Goal: Task Accomplishment & Management: Complete application form

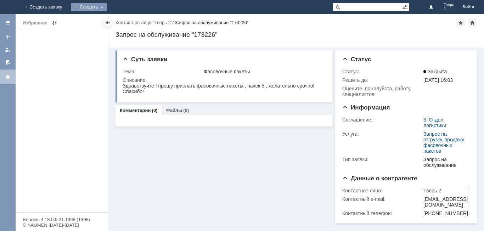
click at [107, 6] on div "Создать" at bounding box center [89, 7] width 36 height 9
click at [126, 20] on link "Заявка" at bounding box center [99, 21] width 54 height 9
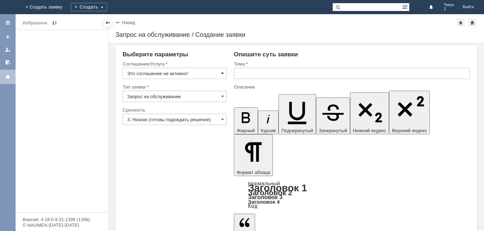
click at [222, 74] on span at bounding box center [222, 73] width 3 height 6
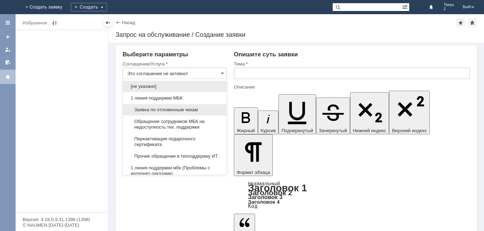
click at [193, 109] on span "Заявка по отложенным чекам" at bounding box center [174, 110] width 95 height 6
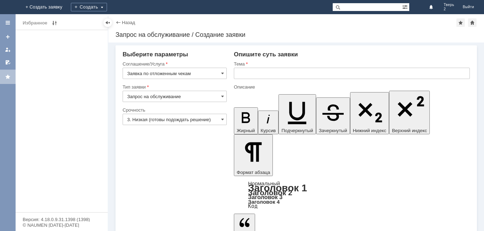
type input "Заявка по отложенным чекам"
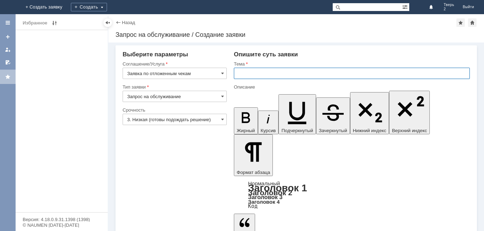
click at [240, 73] on input "text" at bounding box center [352, 73] width 236 height 11
type input "Удалить"
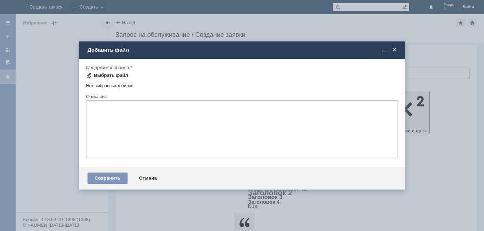
click at [112, 73] on div "Выбрать файл" at bounding box center [111, 76] width 34 height 6
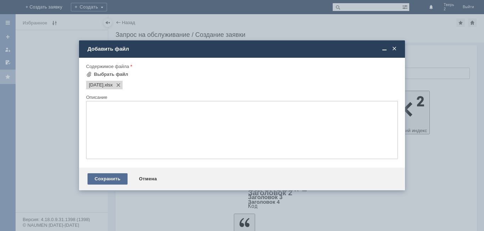
click at [107, 180] on div "Сохранить" at bounding box center [108, 178] width 40 height 11
